Goal: Task Accomplishment & Management: Use online tool/utility

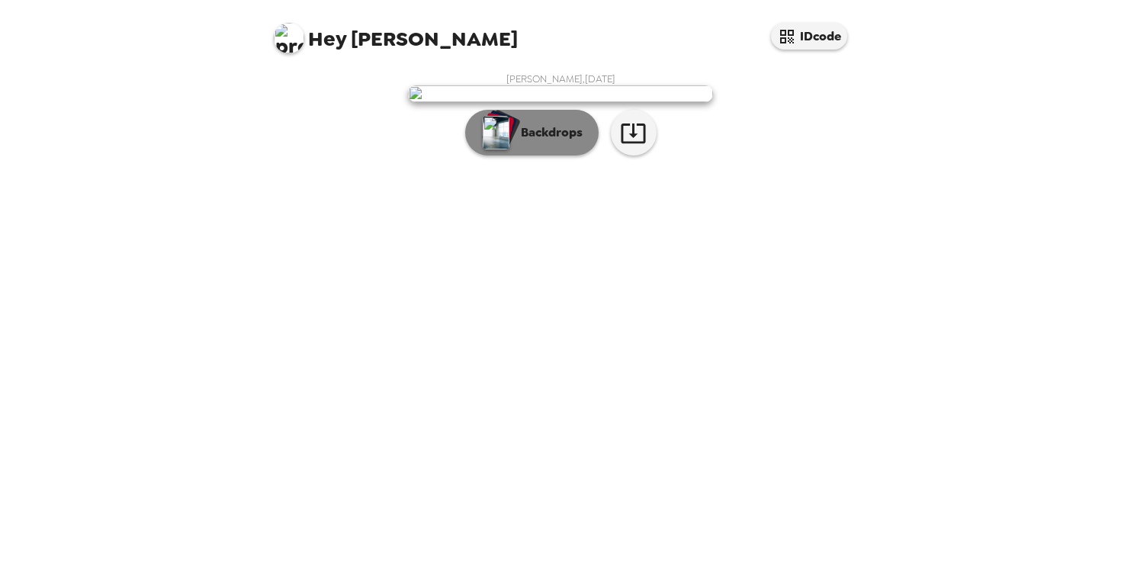
click at [548, 156] on button "Backdrops" at bounding box center [531, 133] width 133 height 46
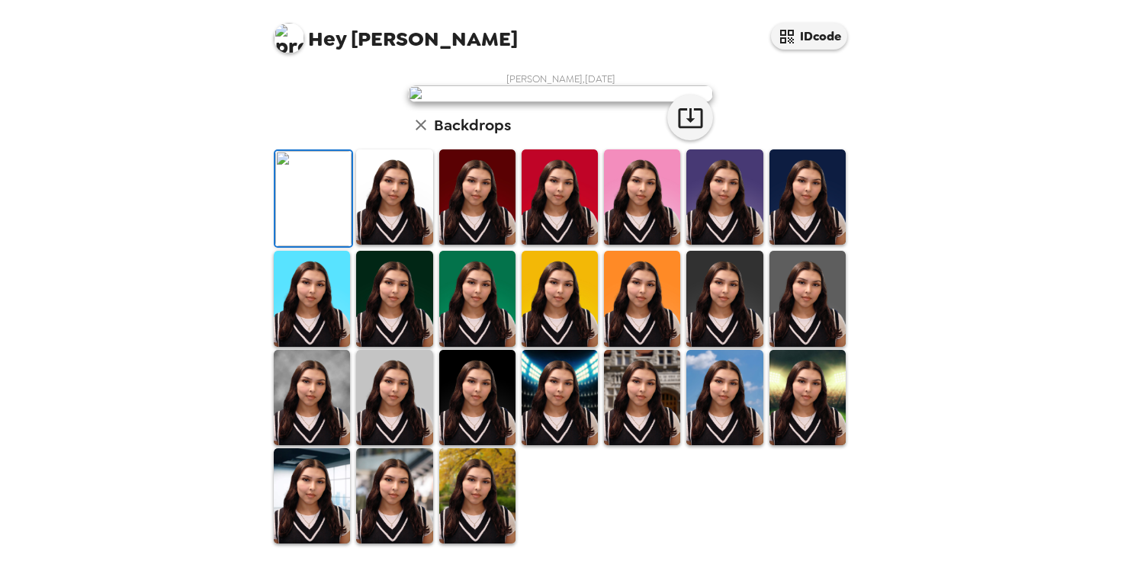
scroll to position [69, 0]
click at [429, 245] on img at bounding box center [394, 196] width 76 height 95
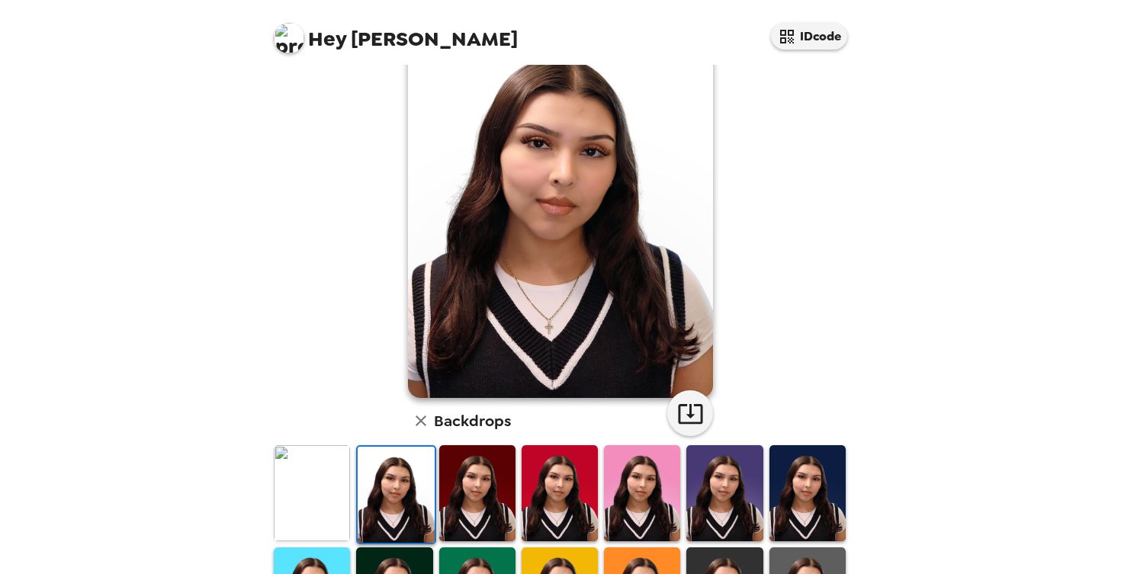
click at [486, 474] on img at bounding box center [477, 492] width 76 height 95
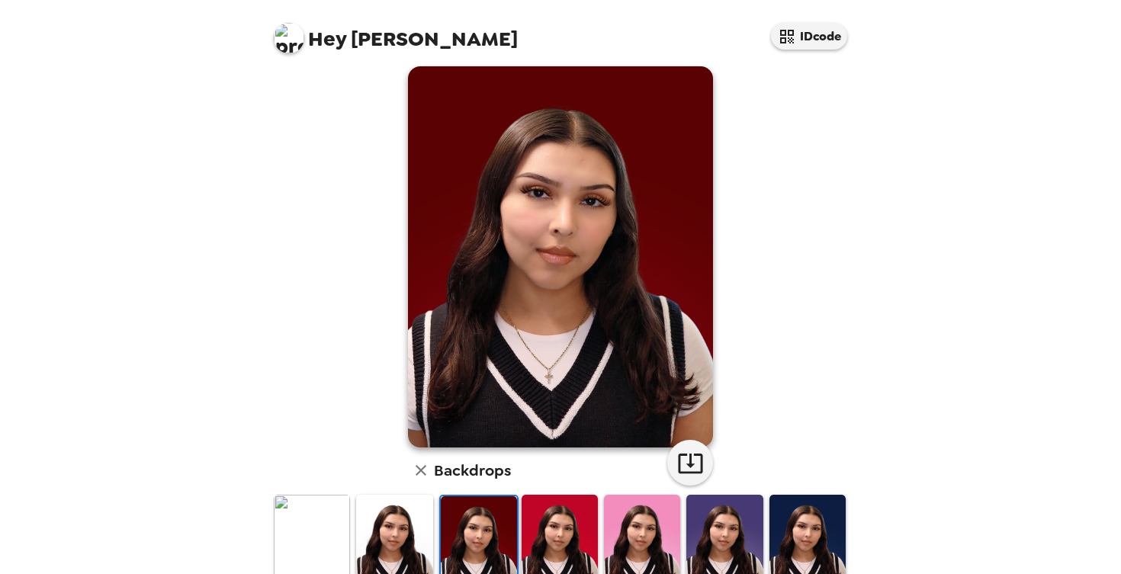
scroll to position [22, 0]
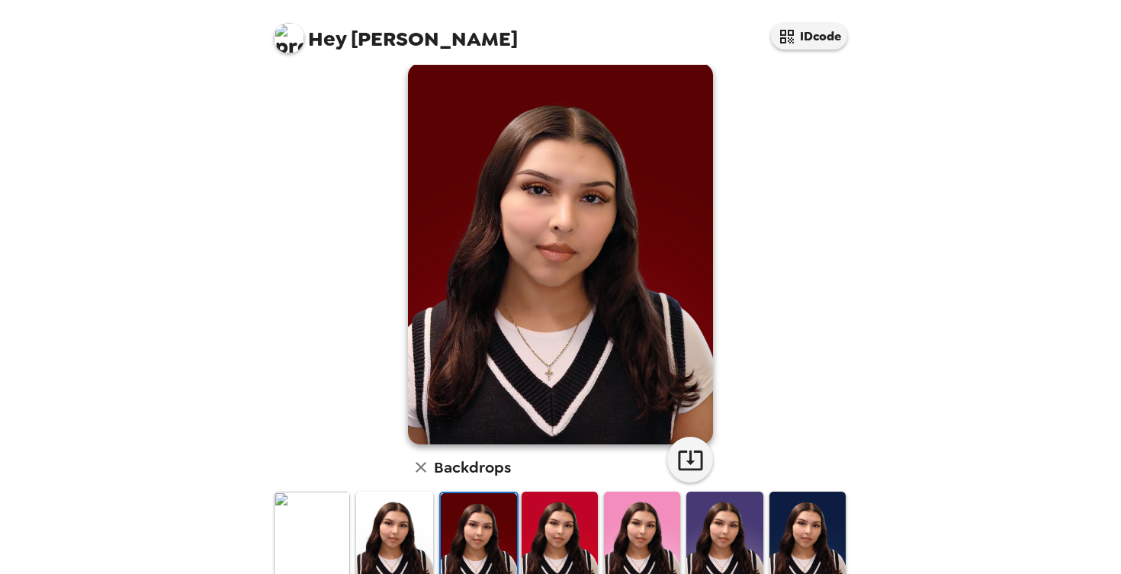
click at [564, 523] on img at bounding box center [560, 539] width 76 height 95
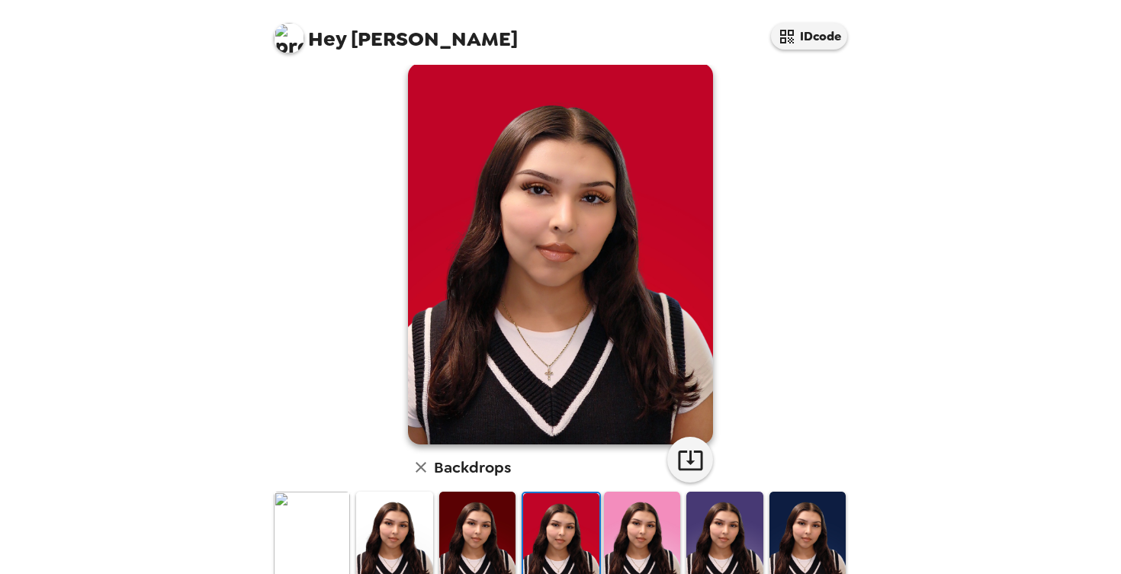
click at [641, 534] on img at bounding box center [642, 539] width 76 height 95
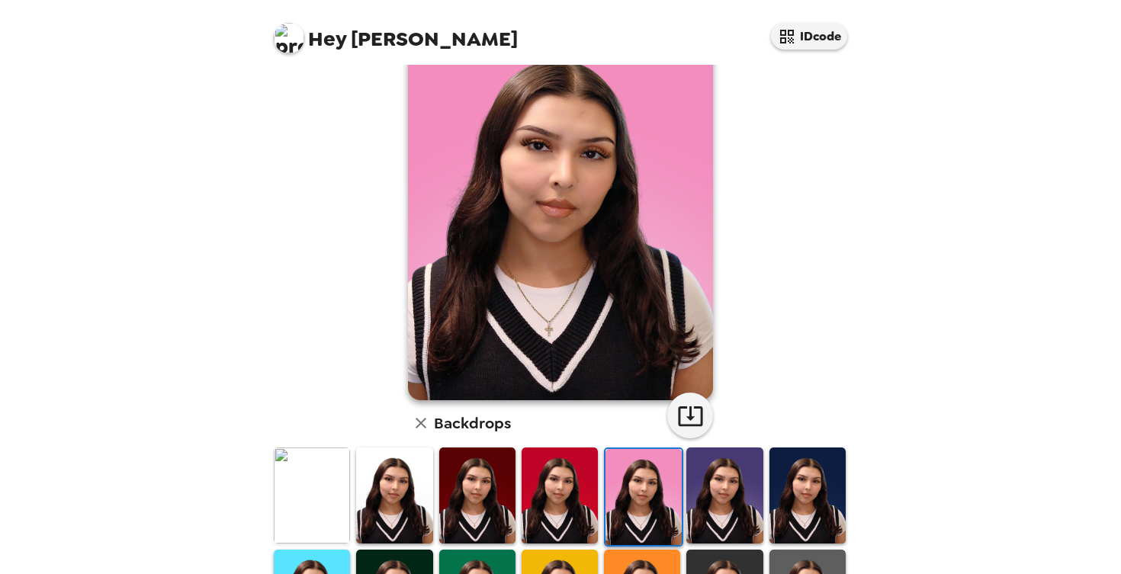
scroll to position [68, 0]
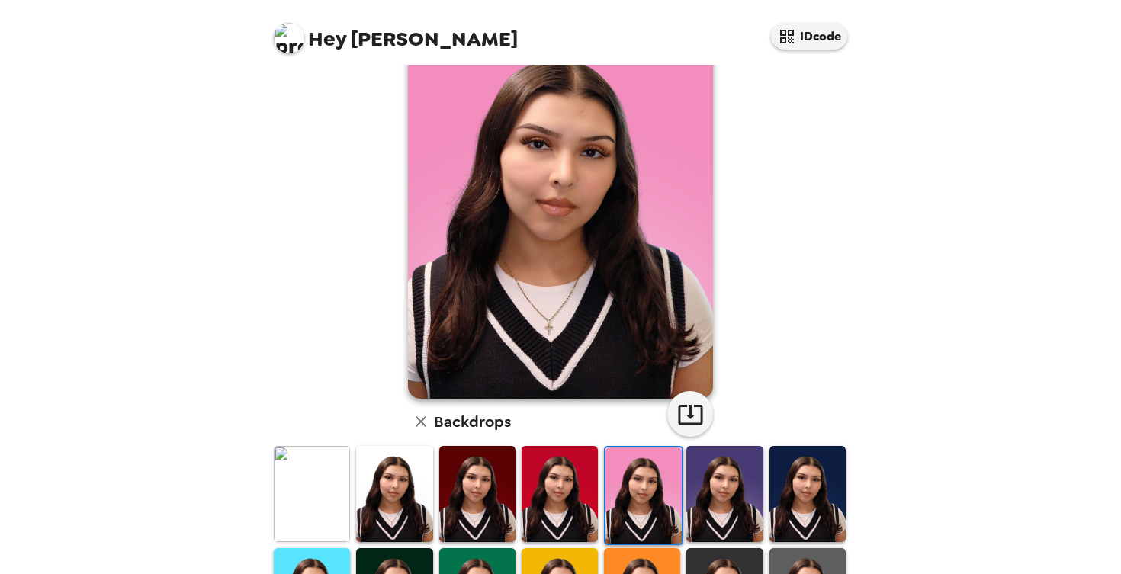
click at [732, 512] on img at bounding box center [724, 493] width 76 height 95
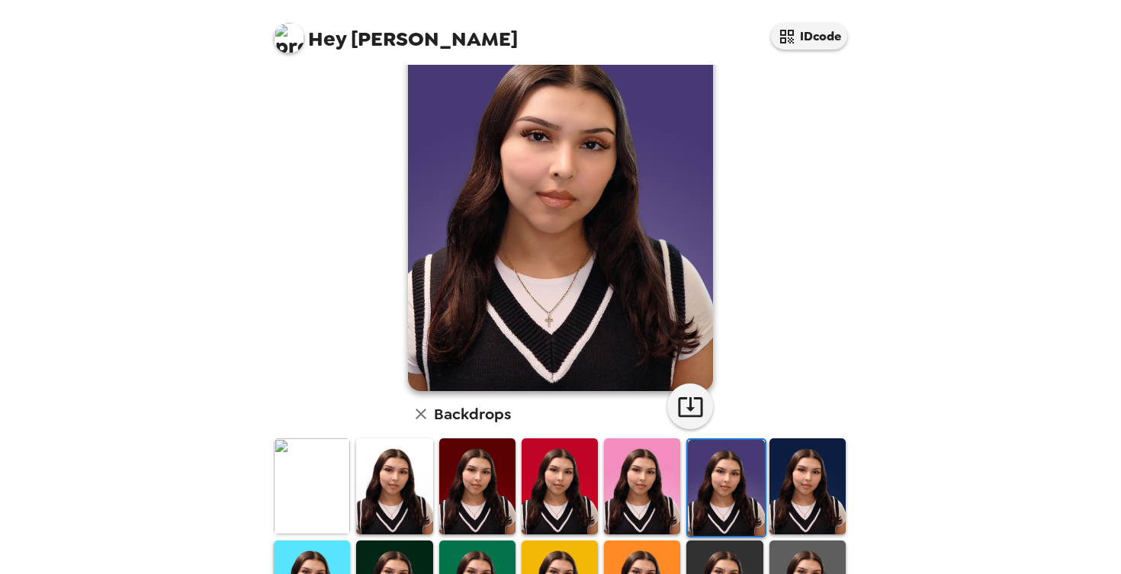
scroll to position [80, 0]
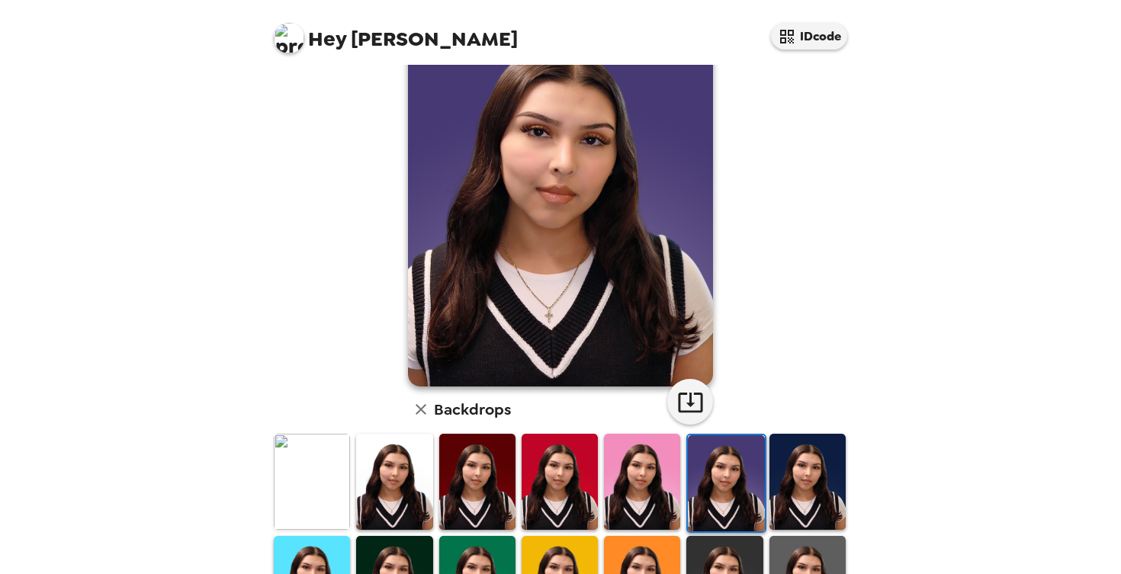
click at [798, 501] on img at bounding box center [807, 481] width 76 height 95
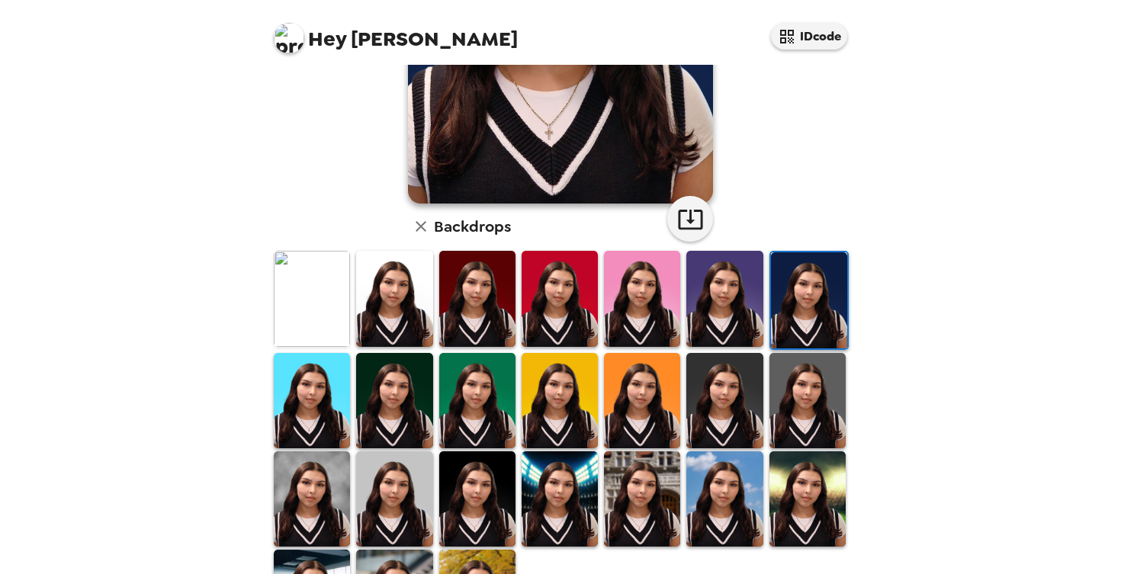
scroll to position [336, 0]
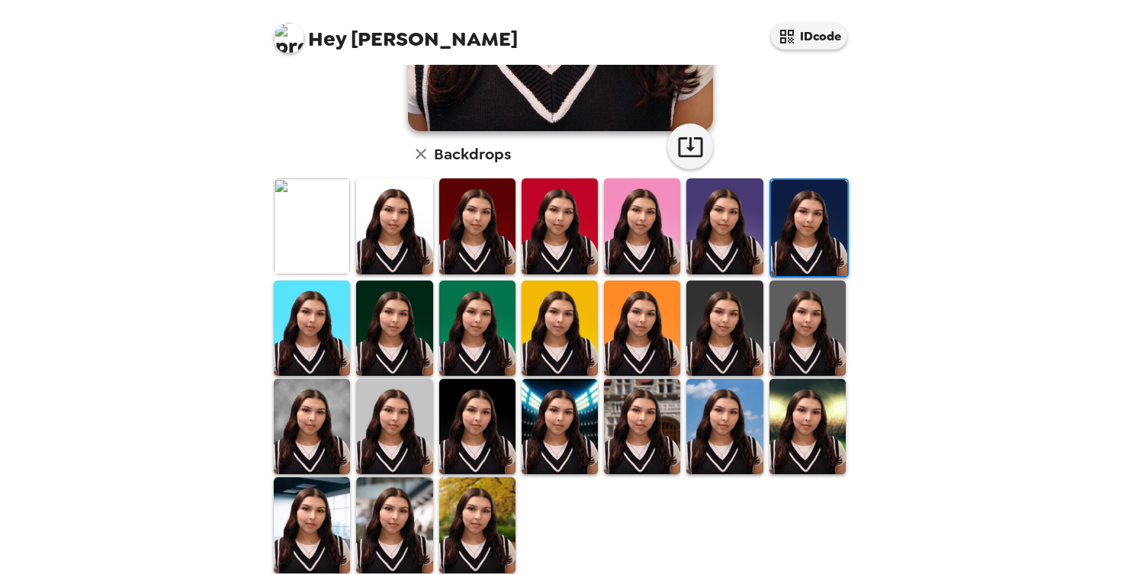
click at [371, 516] on img at bounding box center [394, 524] width 76 height 95
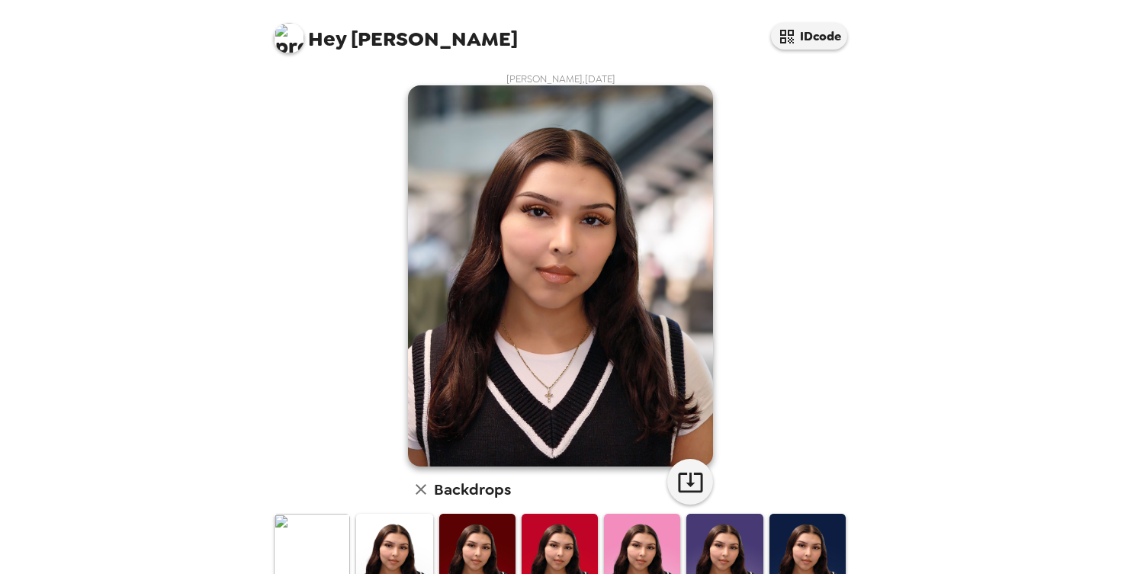
scroll to position [0, 0]
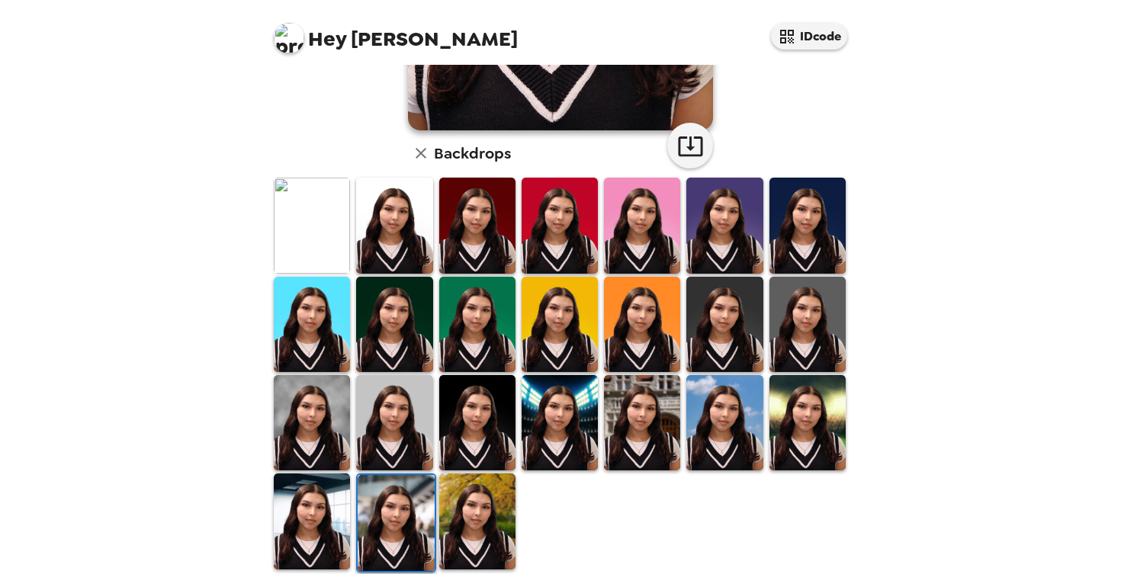
click at [326, 528] on img at bounding box center [312, 521] width 76 height 95
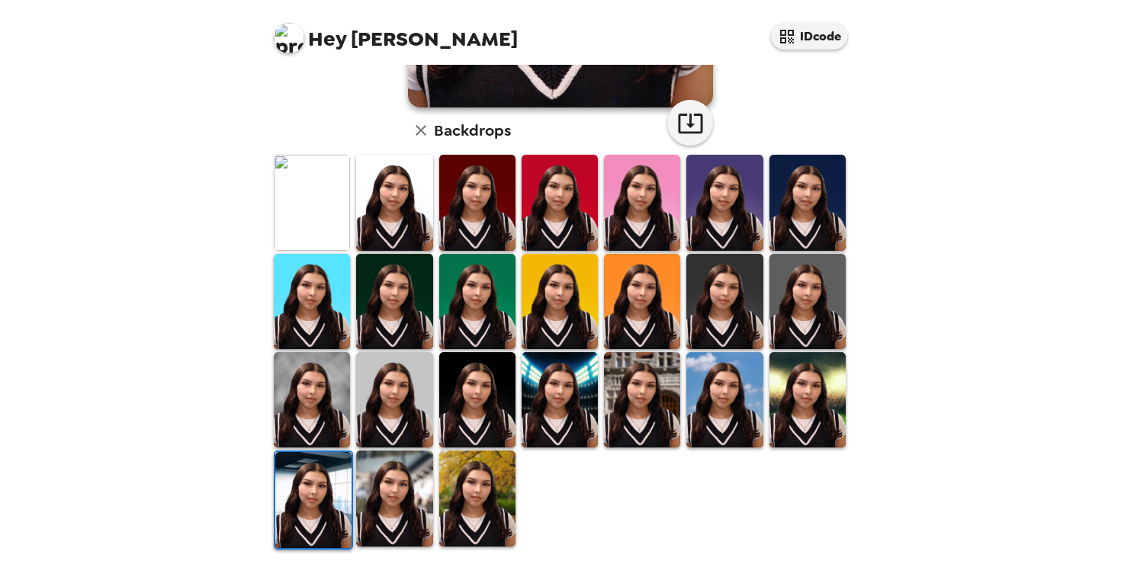
click at [329, 388] on img at bounding box center [312, 399] width 76 height 95
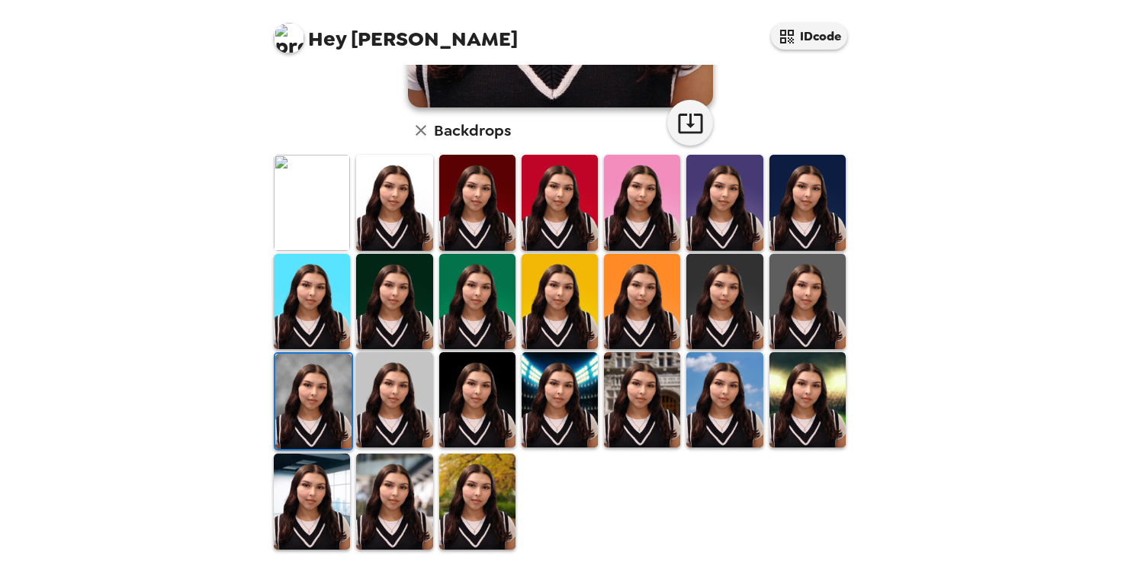
click at [385, 468] on img at bounding box center [394, 501] width 76 height 95
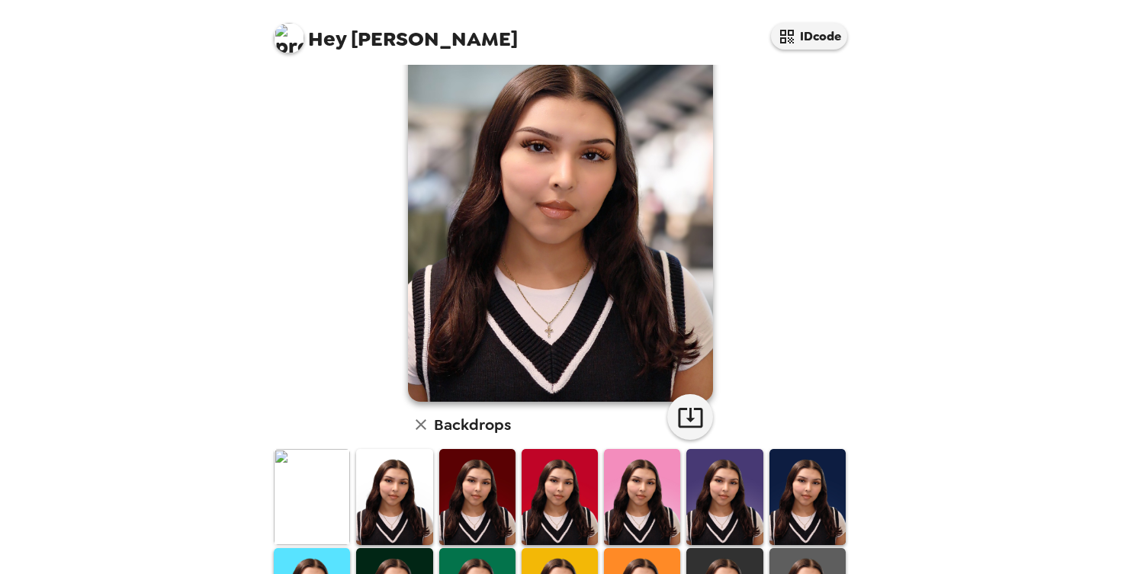
scroll to position [66, 0]
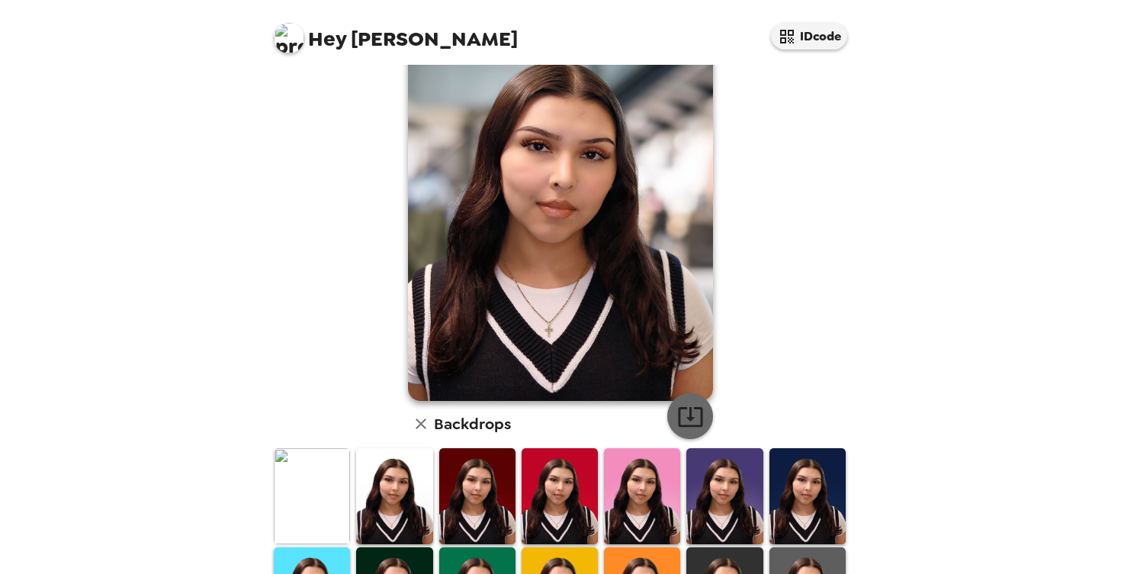
click at [686, 426] on icon "button" at bounding box center [690, 417] width 24 height 20
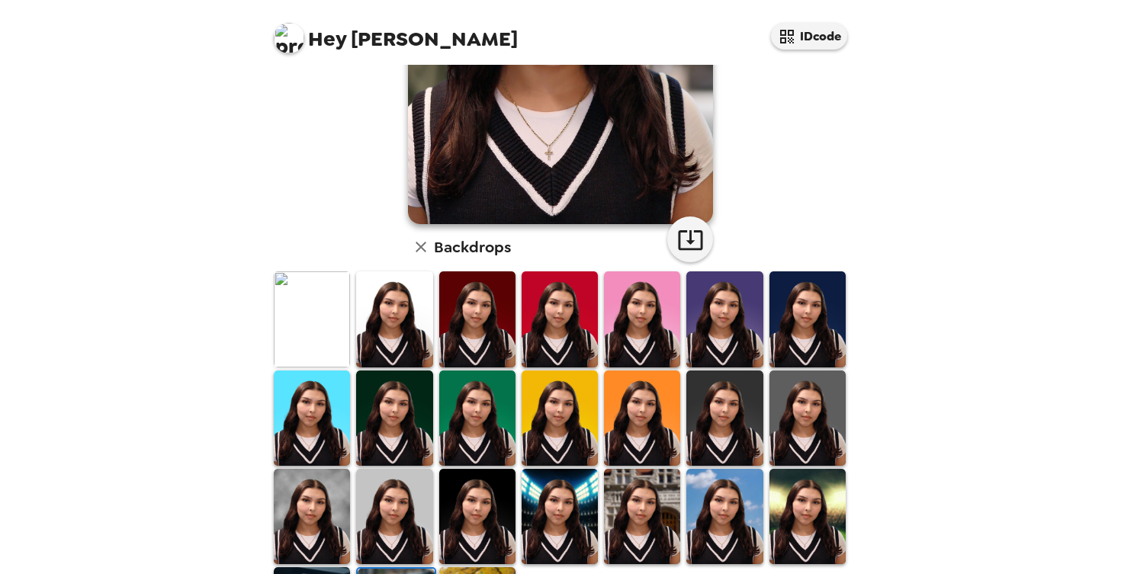
scroll to position [243, 0]
click at [413, 419] on img at bounding box center [394, 417] width 76 height 95
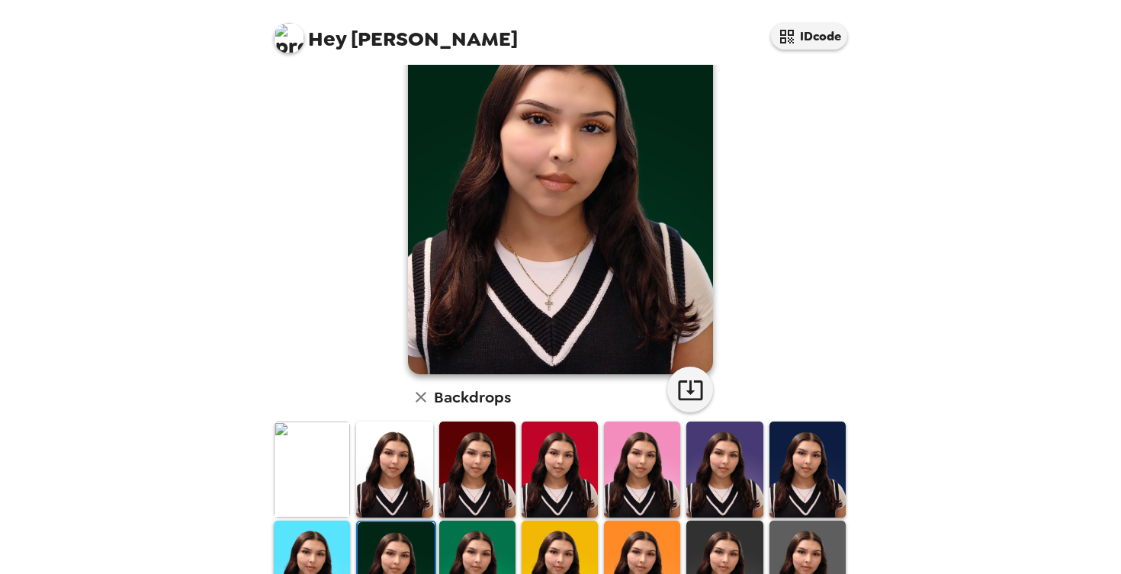
scroll to position [70, 0]
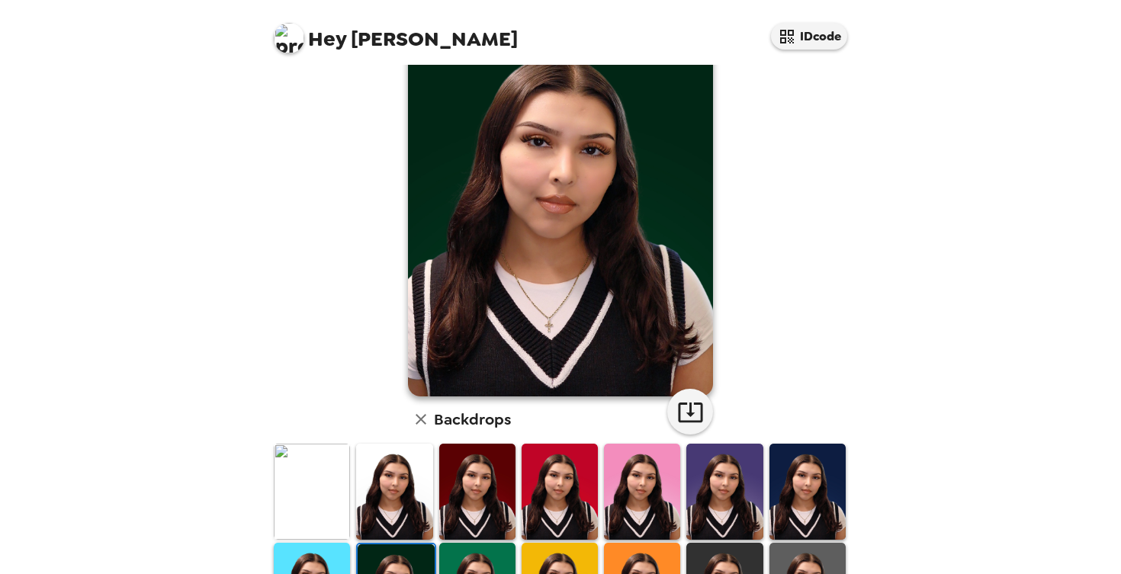
click at [323, 474] on img at bounding box center [312, 491] width 76 height 95
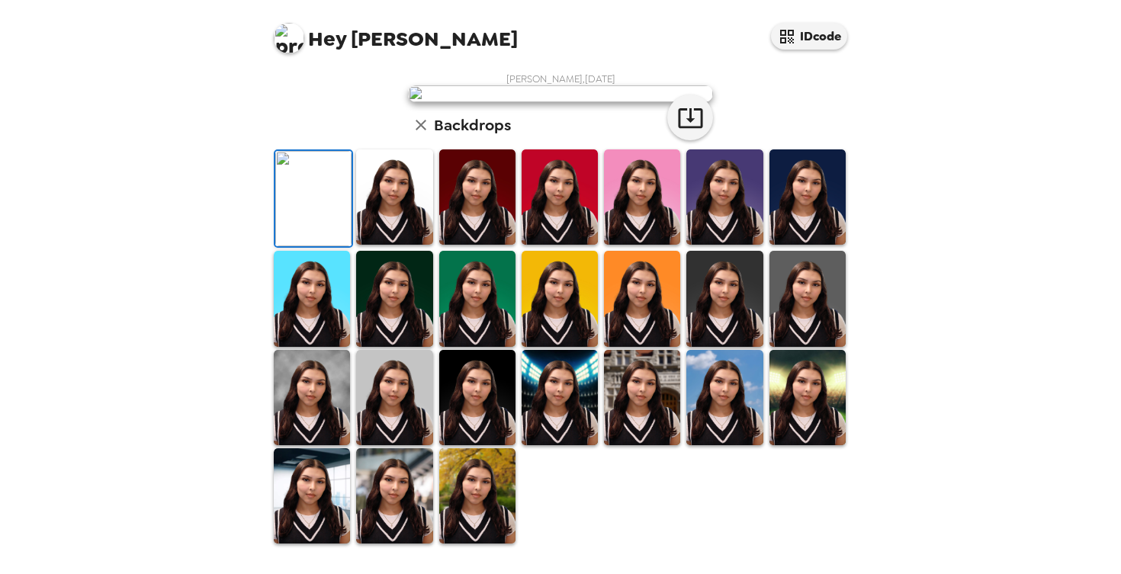
scroll to position [0, 0]
click at [794, 245] on img at bounding box center [807, 196] width 76 height 95
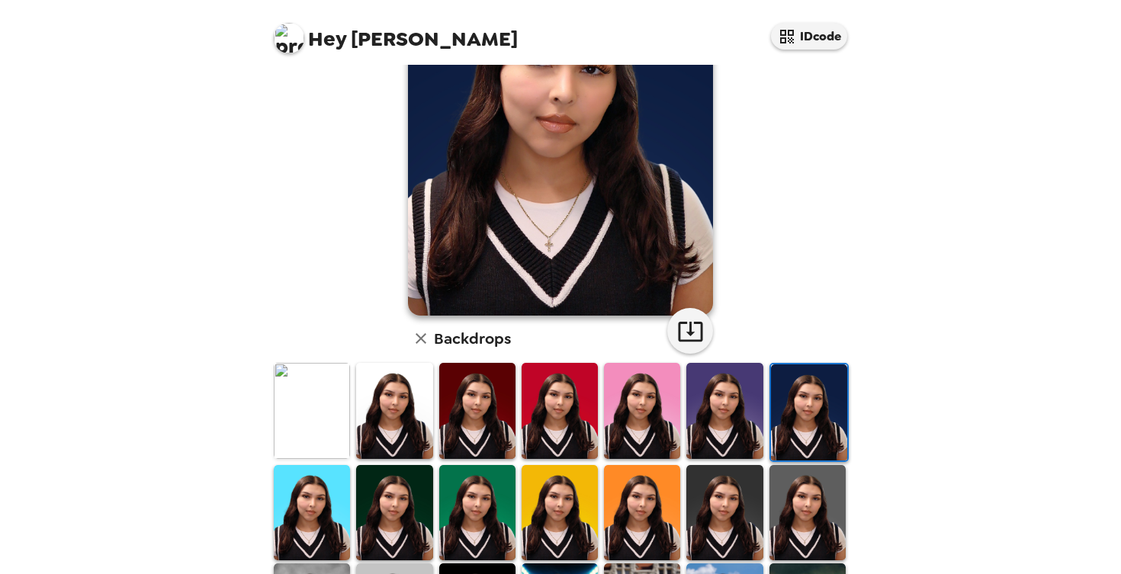
click at [715, 509] on img at bounding box center [724, 512] width 76 height 95
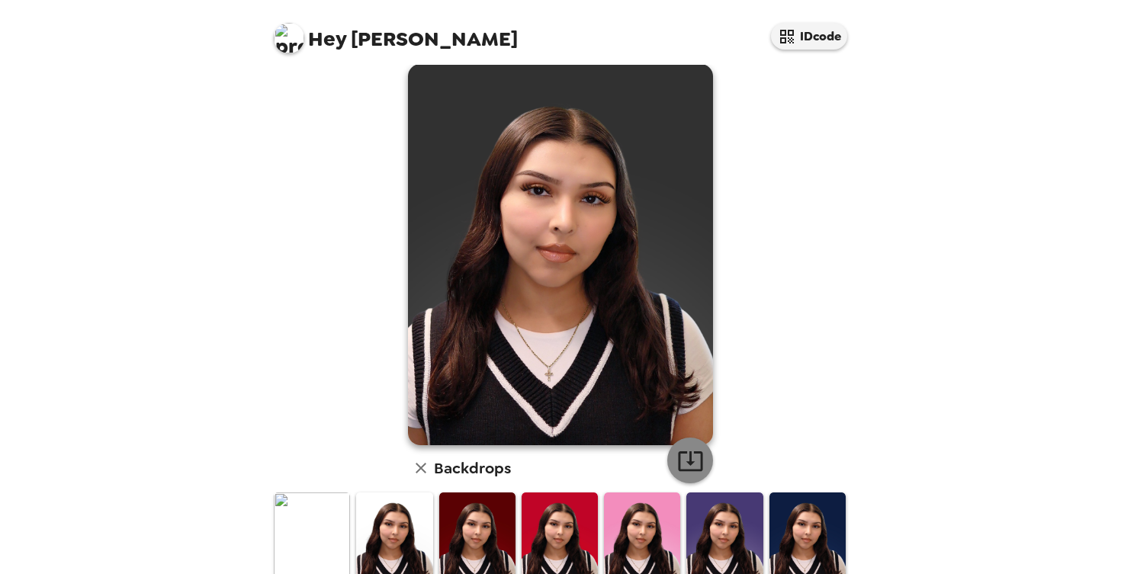
click at [687, 459] on icon "button" at bounding box center [690, 461] width 27 height 27
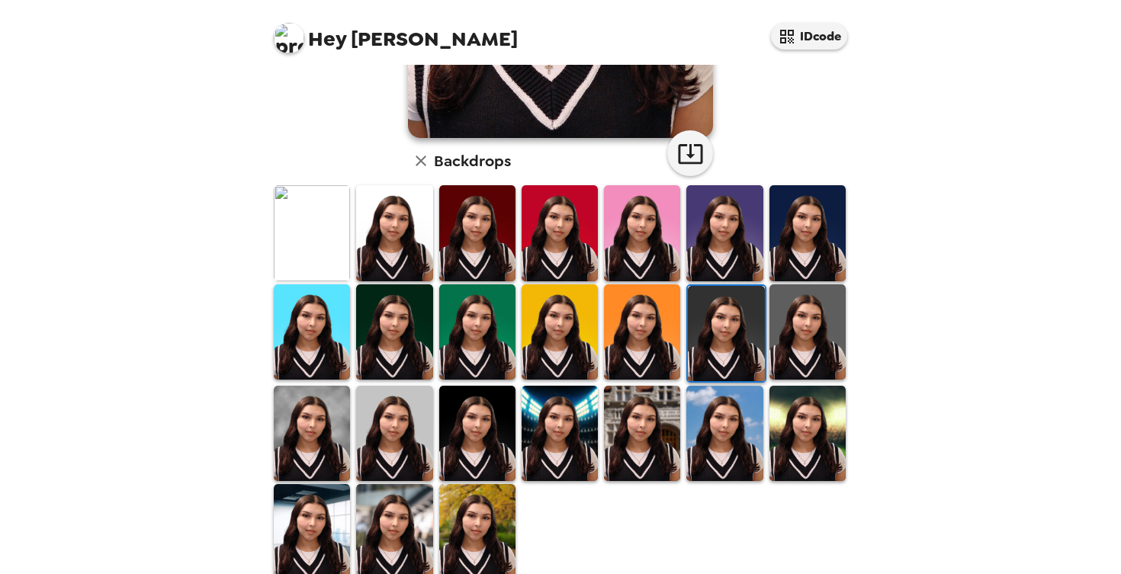
scroll to position [326, 0]
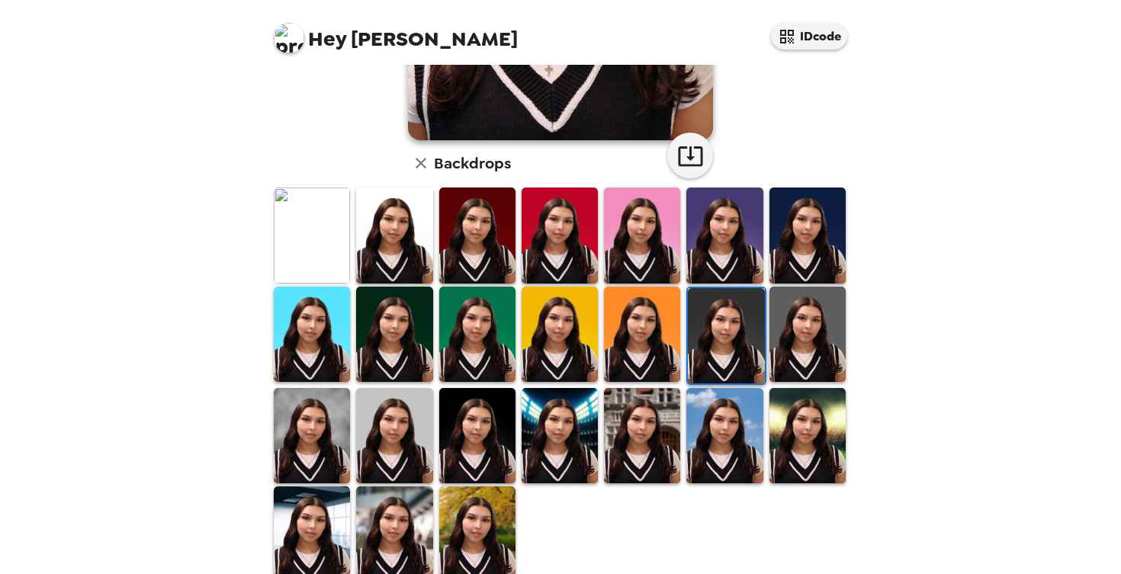
click at [497, 246] on img at bounding box center [477, 235] width 76 height 95
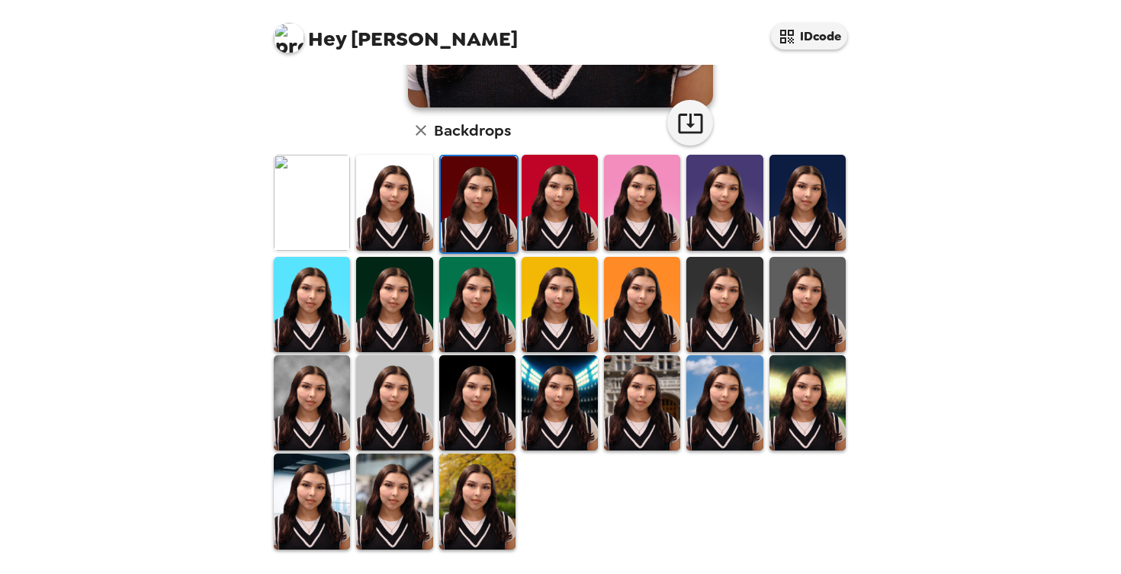
scroll to position [0, 0]
click at [637, 433] on img at bounding box center [642, 402] width 76 height 95
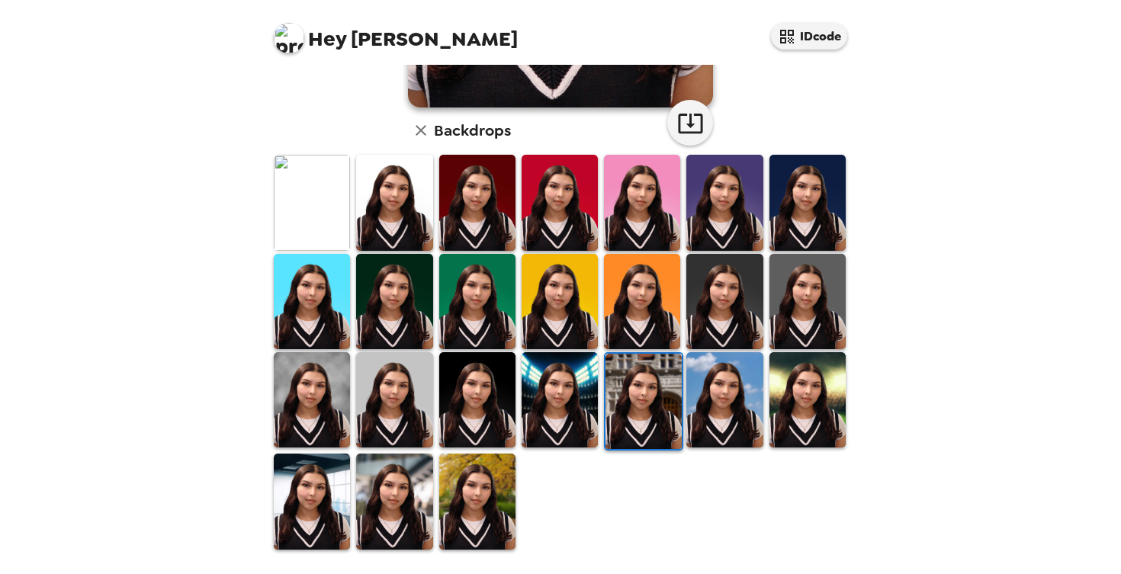
click at [565, 419] on img at bounding box center [560, 399] width 76 height 95
